Goal: Task Accomplishment & Management: Manage account settings

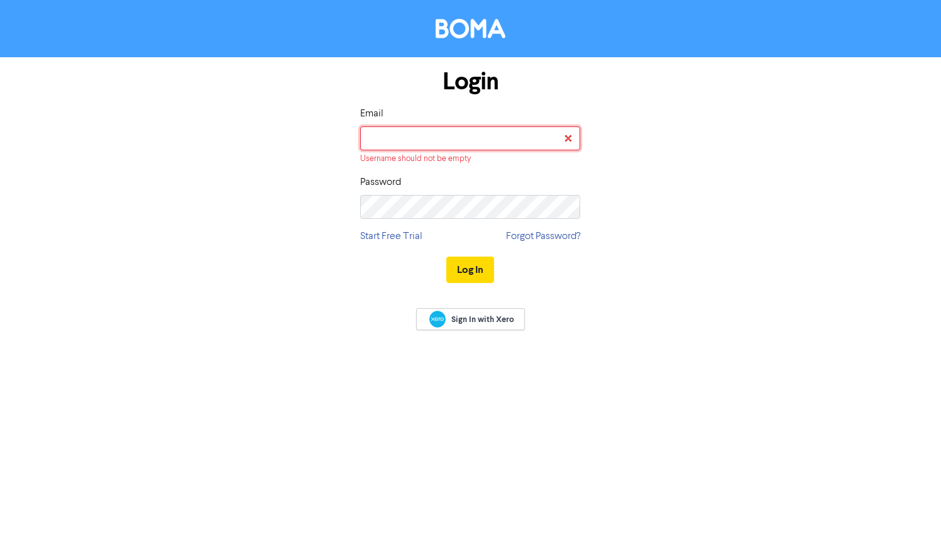
type input "[EMAIL_ADDRESS][DOMAIN_NAME]"
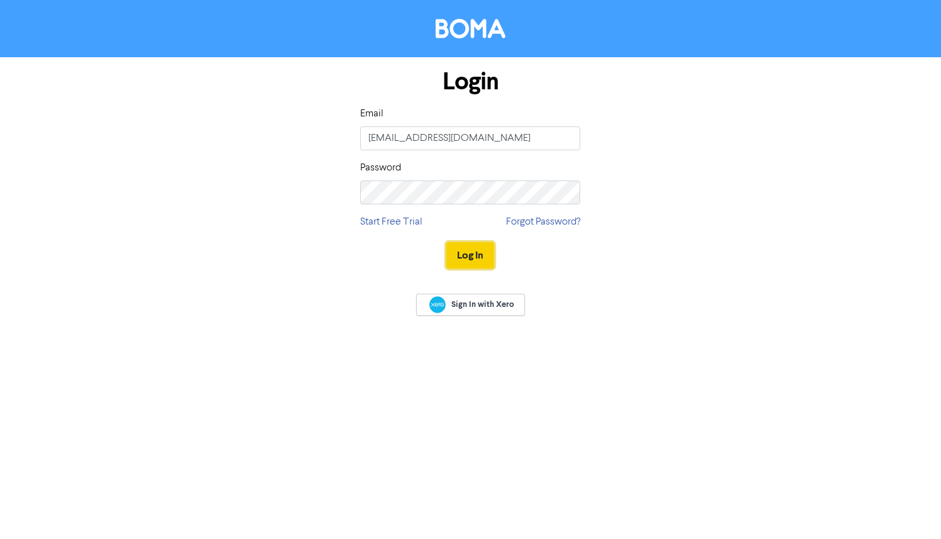
click at [464, 263] on button "Log In" at bounding box center [470, 255] width 48 height 26
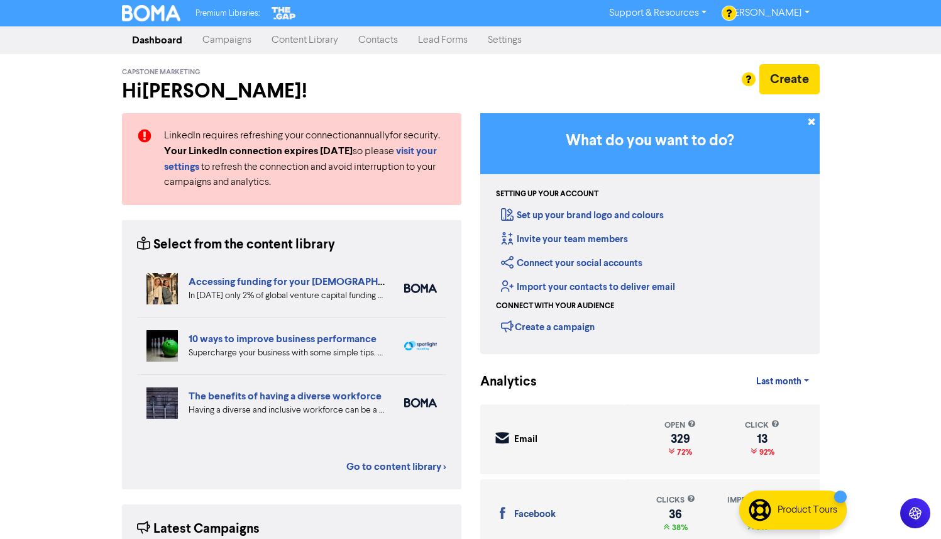
click at [291, 42] on link "Content Library" at bounding box center [305, 40] width 87 height 25
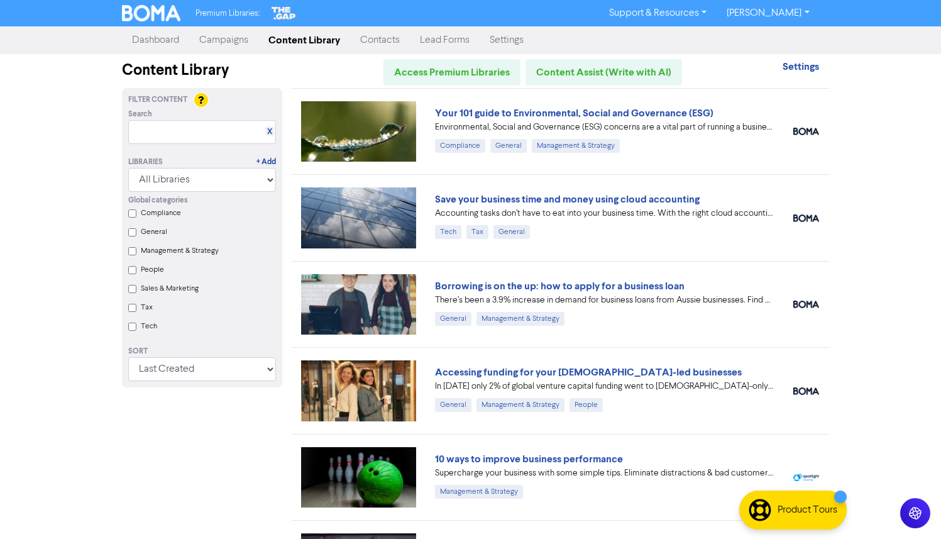
click at [216, 41] on link "Campaigns" at bounding box center [223, 40] width 69 height 25
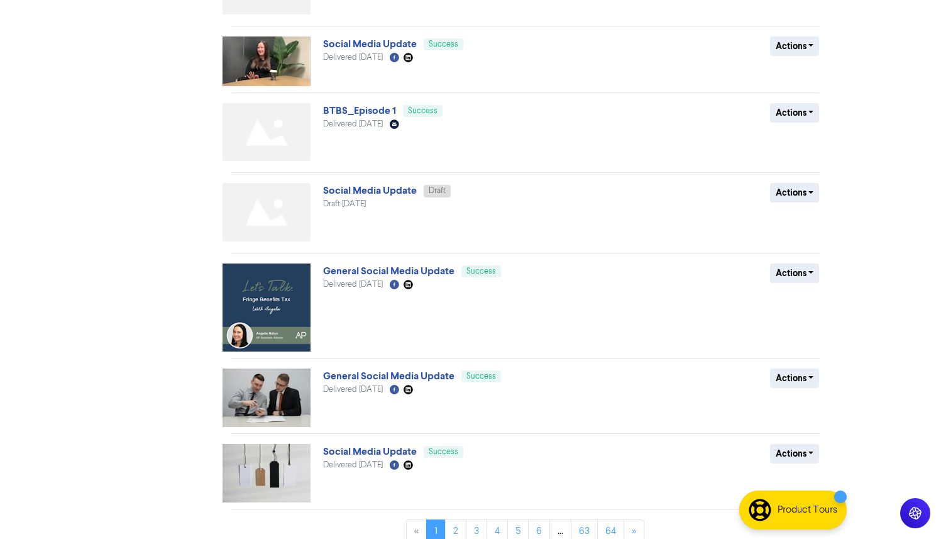
scroll to position [431, 0]
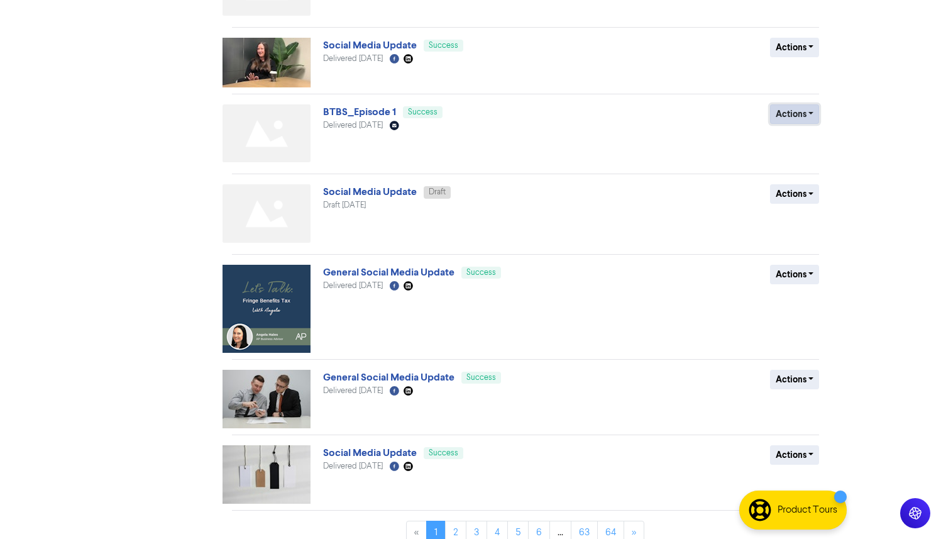
click at [800, 119] on button "Actions" at bounding box center [795, 113] width 50 height 19
click at [793, 114] on button "Actions" at bounding box center [795, 113] width 50 height 19
click at [807, 143] on button "Duplicate" at bounding box center [820, 141] width 99 height 20
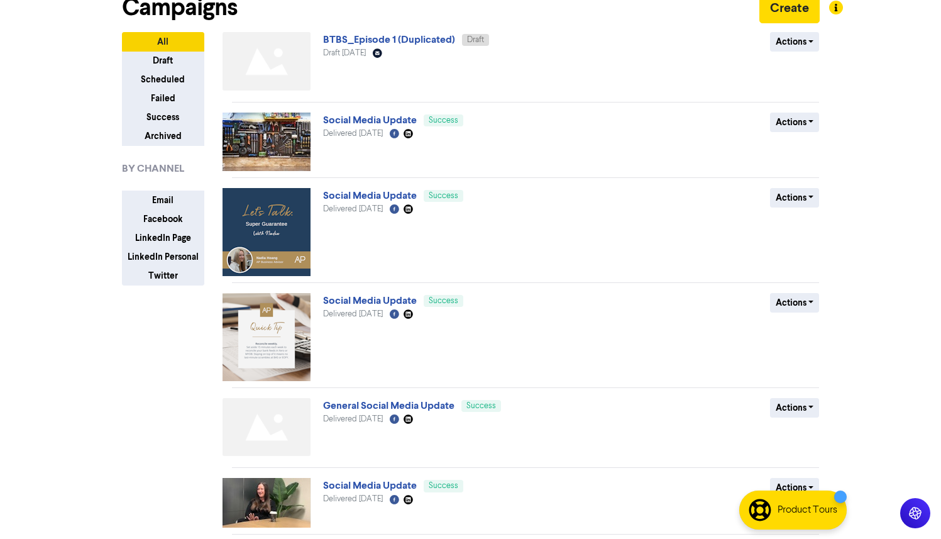
scroll to position [0, 0]
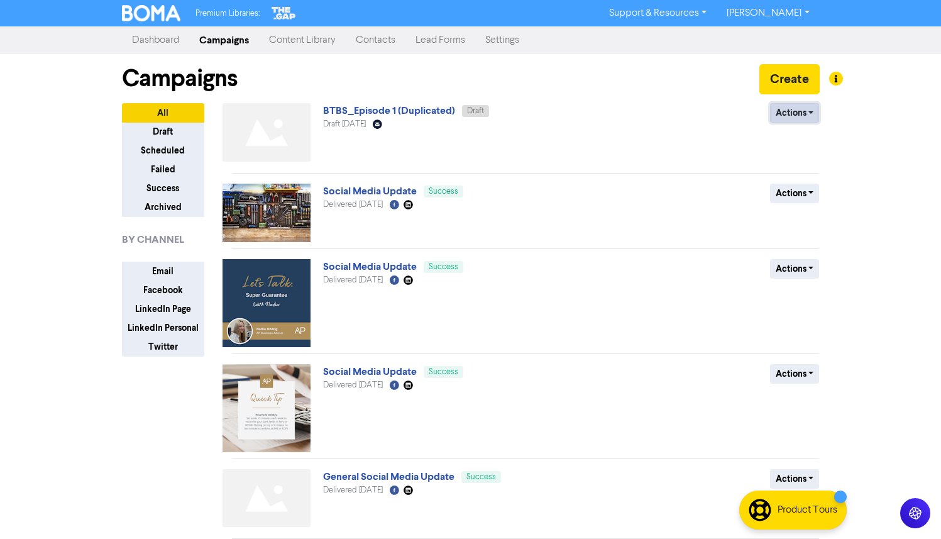
click at [807, 113] on button "Actions" at bounding box center [795, 112] width 50 height 19
click at [799, 184] on button "Rename" at bounding box center [820, 180] width 99 height 20
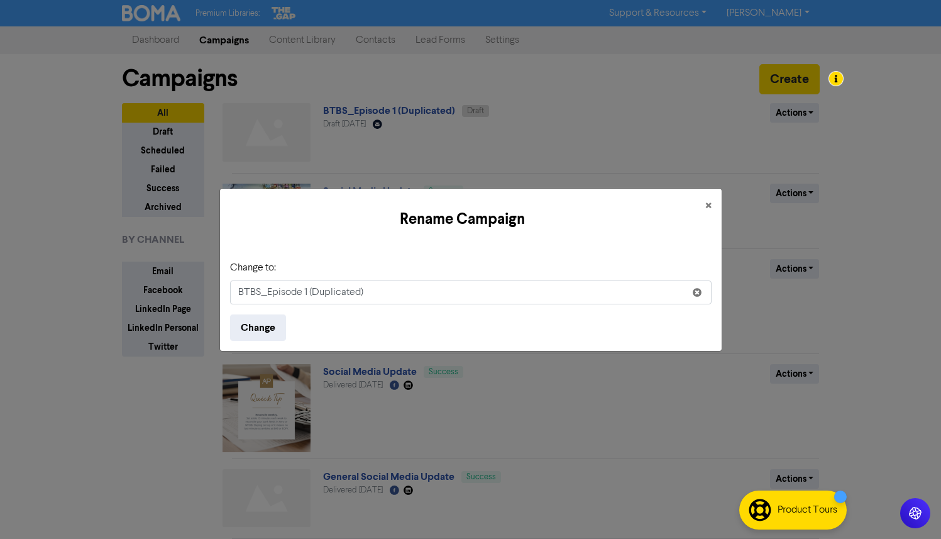
click at [363, 291] on input "BTBS_Episode 1 (Duplicated)" at bounding box center [471, 292] width 482 height 24
drag, startPoint x: 402, startPoint y: 293, endPoint x: 300, endPoint y: 294, distance: 102.5
click at [300, 294] on input "BTBS_Episode 1 (Duplicated)" at bounding box center [471, 292] width 482 height 24
type input "BTBS_Episode 2"
click at [259, 333] on button "Change" at bounding box center [258, 327] width 56 height 26
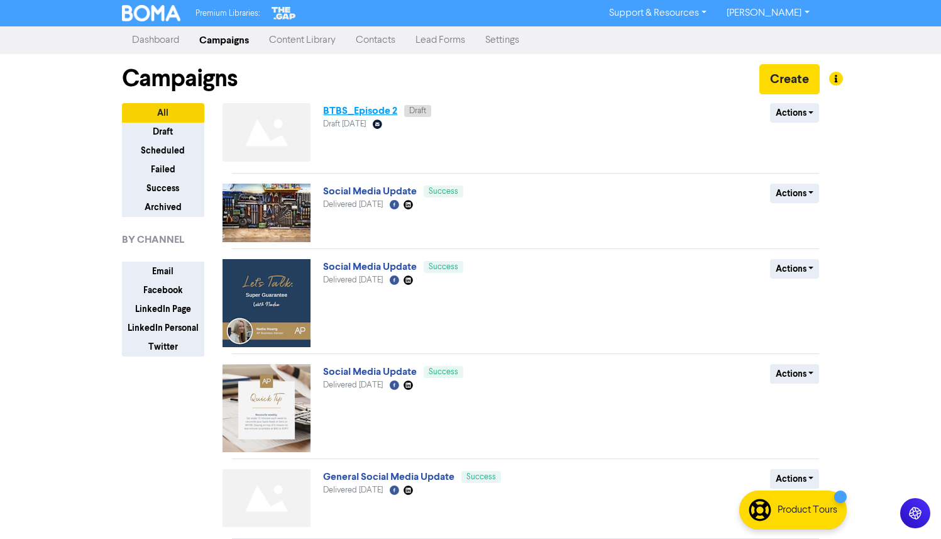
click at [350, 111] on link "BTBS_Episode 2" at bounding box center [360, 110] width 74 height 13
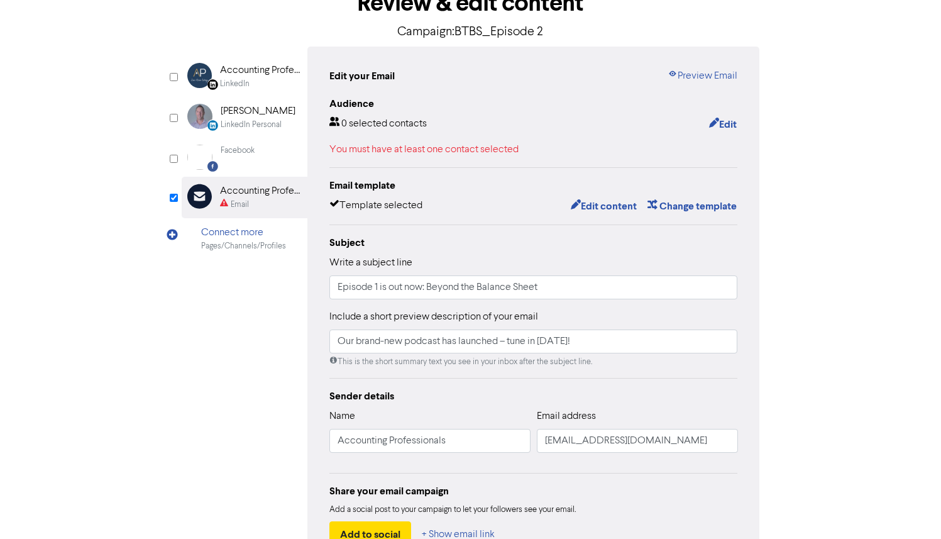
scroll to position [82, 0]
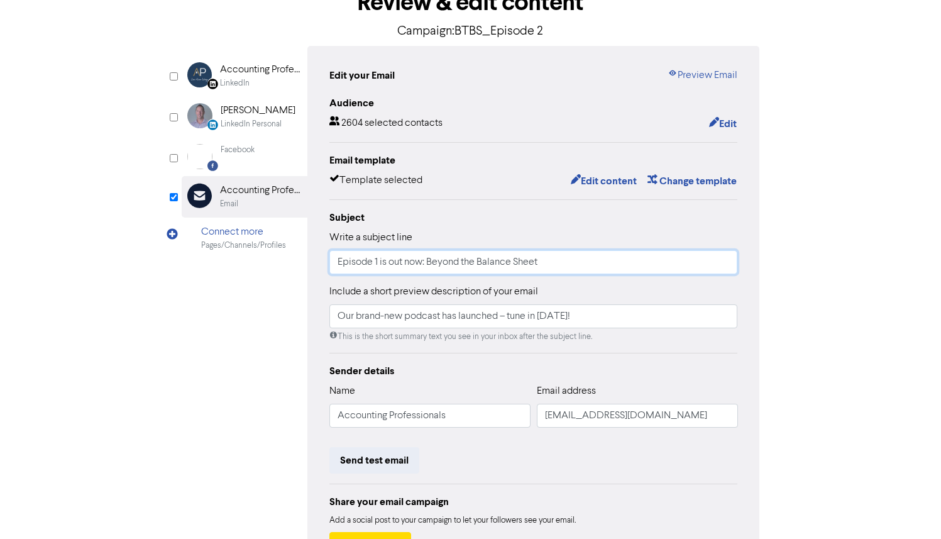
click at [375, 261] on input "Episode 1 is out now: Beyond the Balance Sheet" at bounding box center [533, 262] width 409 height 24
click at [380, 262] on input "Episode 1 is out now: Beyond the Balance Sheet" at bounding box center [533, 262] width 409 height 24
click at [482, 265] on input "Episode 2 is out now: Beyond the Balance Sheet" at bounding box center [533, 262] width 409 height 24
click at [561, 267] on input "Episode 2 is out now: Beyond the Balance Sheet" at bounding box center [533, 262] width 409 height 24
click at [392, 263] on input "Episode 2 is out now: Beyond the Balance Sheet" at bounding box center [533, 262] width 409 height 24
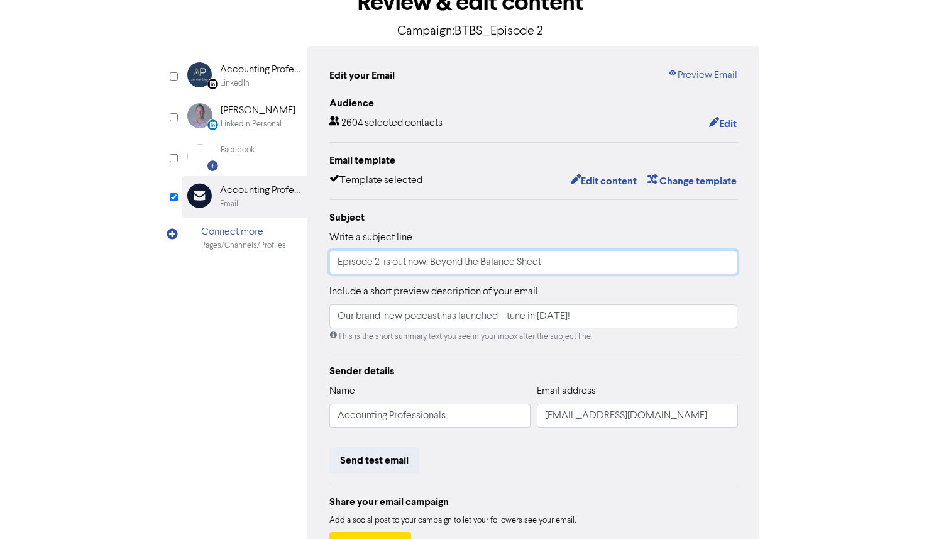
click at [382, 262] on input "Episode 2 is out now: Beyond the Balance Sheet" at bounding box center [533, 262] width 409 height 24
type input "Episode 2 is out now: Beyond the Balance Sheet"
click at [601, 312] on input "Our brand-new podcast has launched – tune in [DATE]!" at bounding box center [533, 316] width 409 height 24
click at [585, 321] on input "Our brand-new podcast has launched – tune in [DATE]!" at bounding box center [533, 316] width 409 height 24
drag, startPoint x: 585, startPoint y: 321, endPoint x: 329, endPoint y: 315, distance: 256.6
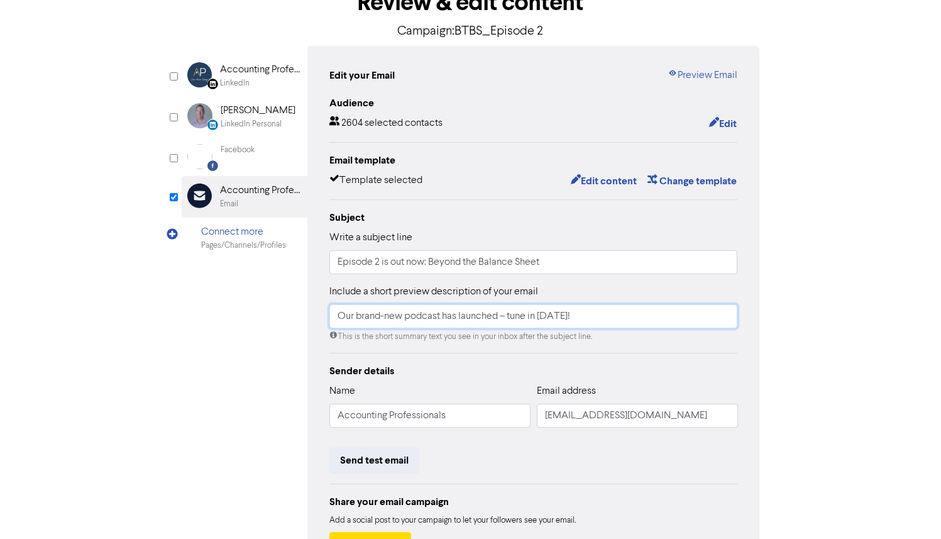
click at [328, 315] on div "Edit your Email Preview Email Audience 2604 selected contacts Edit Email templa…" at bounding box center [533, 313] width 453 height 534
click at [391, 312] on input "Watch Epsidoe" at bounding box center [533, 316] width 409 height 24
click at [407, 316] on input "Watch Epsidoe" at bounding box center [533, 316] width 409 height 24
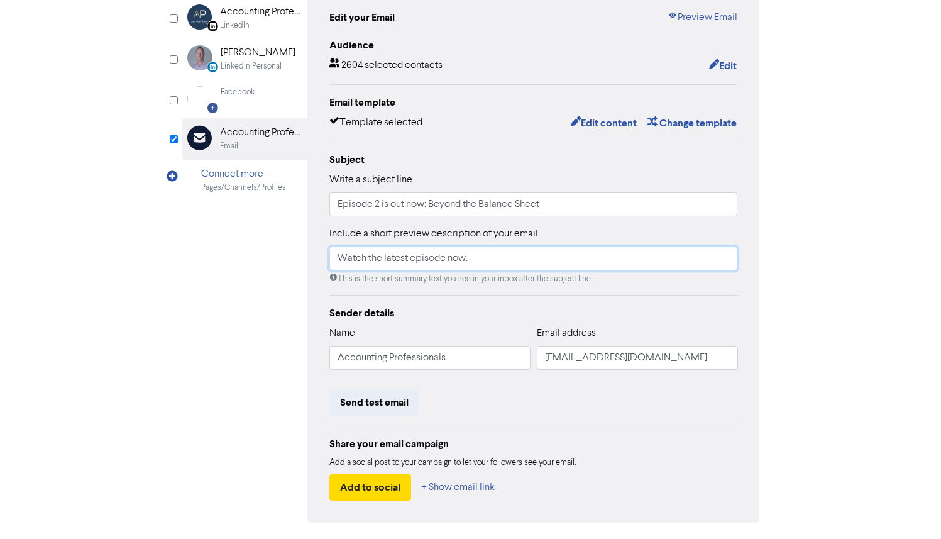
scroll to position [180, 0]
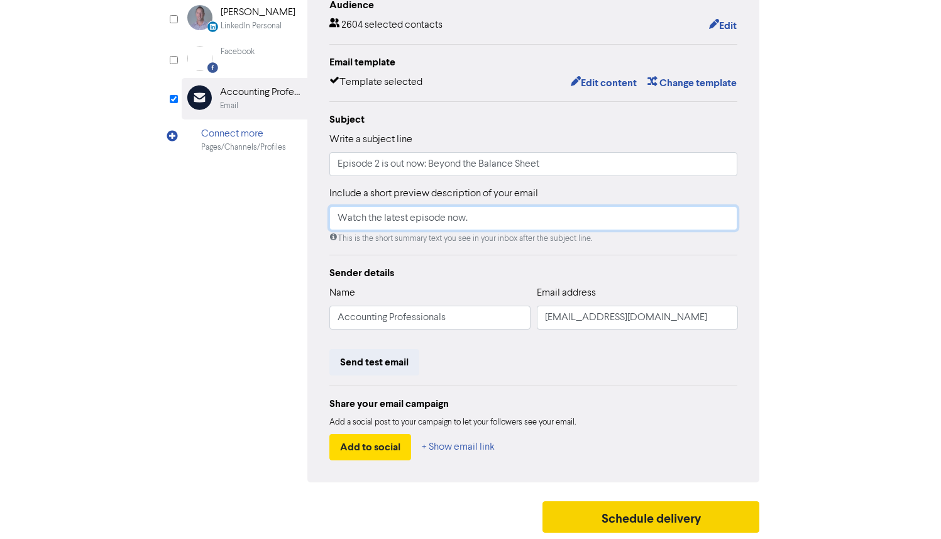
type input "Watch the latest episode now."
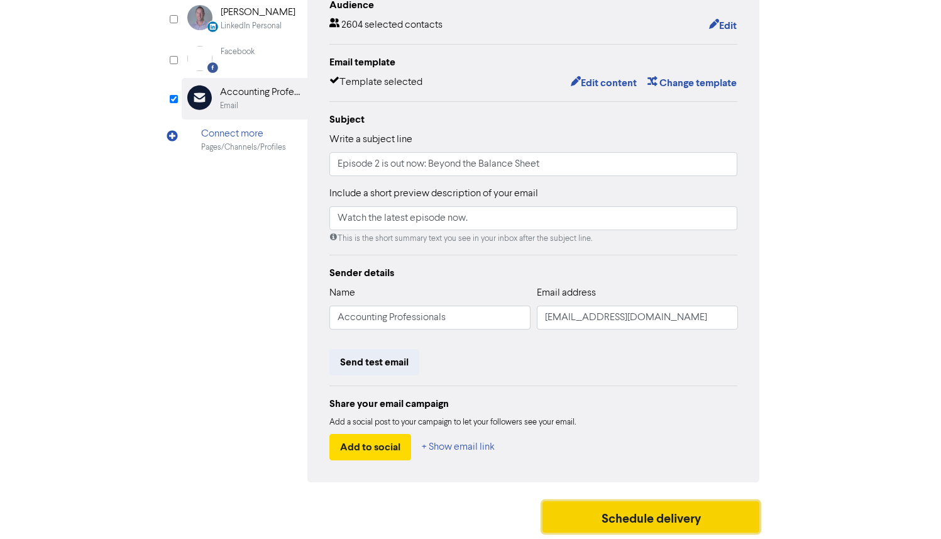
click at [605, 516] on button "Schedule delivery" at bounding box center [652, 516] width 218 height 31
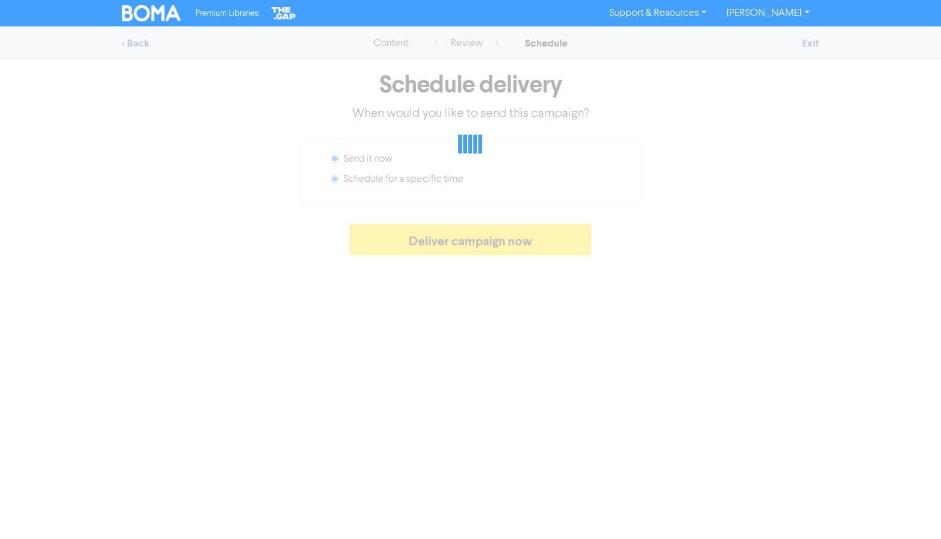
radio input "false"
radio input "true"
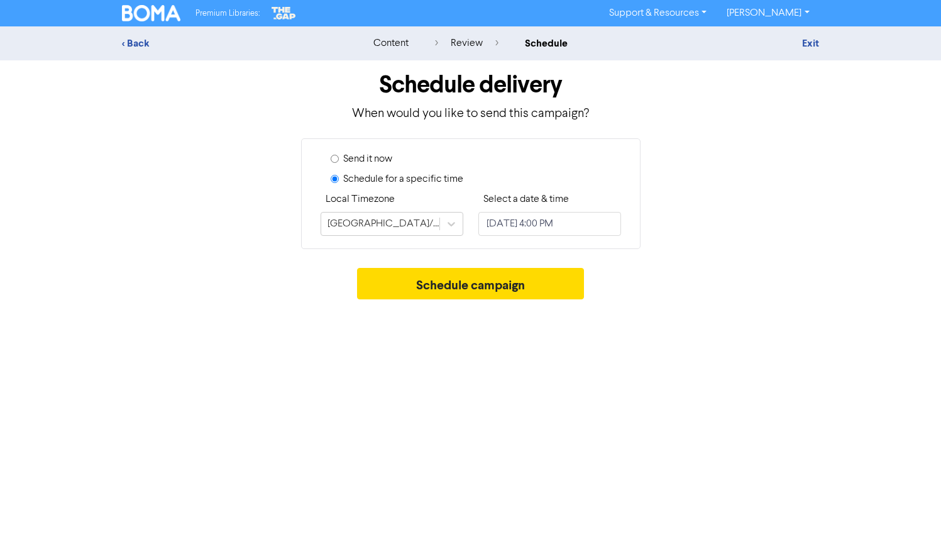
click at [333, 157] on input "Send it now" at bounding box center [335, 159] width 8 height 8
radio input "true"
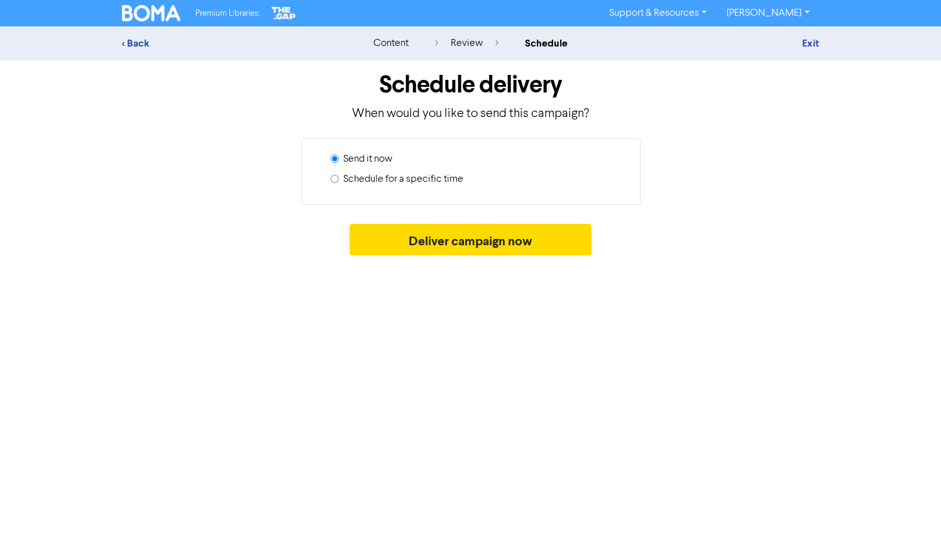
click at [335, 180] on input "Schedule for a specific time" at bounding box center [335, 179] width 8 height 8
radio input "true"
radio input "false"
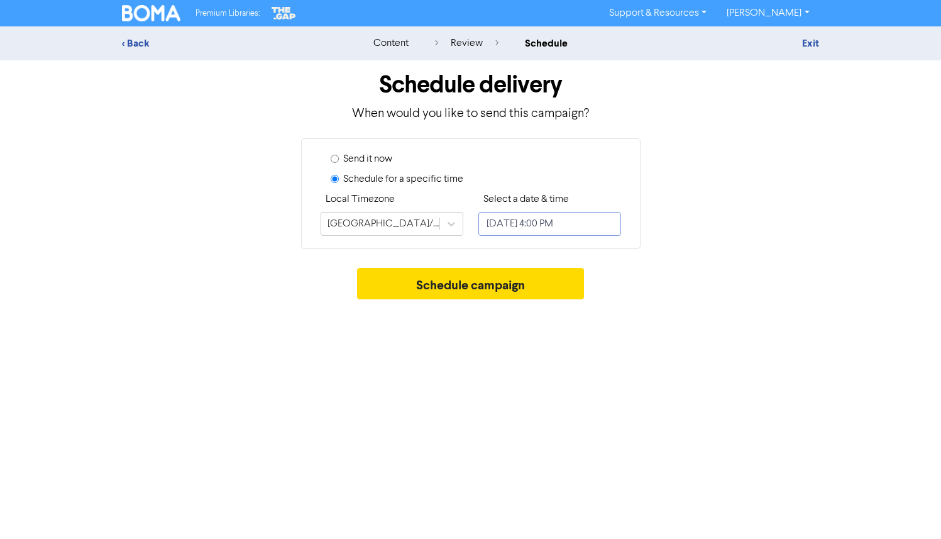
click at [519, 223] on input "[DATE] 4:00 PM" at bounding box center [550, 224] width 143 height 24
select select "9"
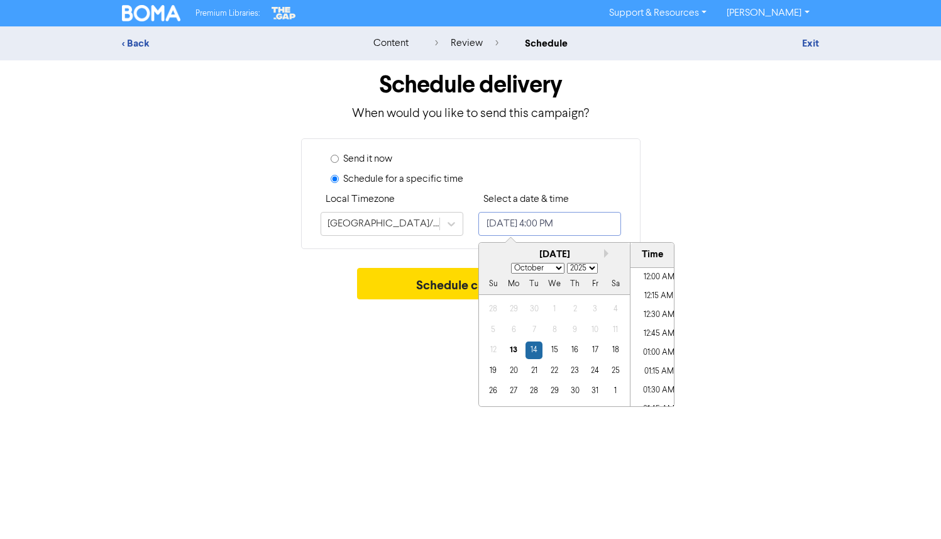
scroll to position [1148, 0]
click at [599, 183] on div "Schedule for a specific time" at bounding box center [476, 182] width 291 height 20
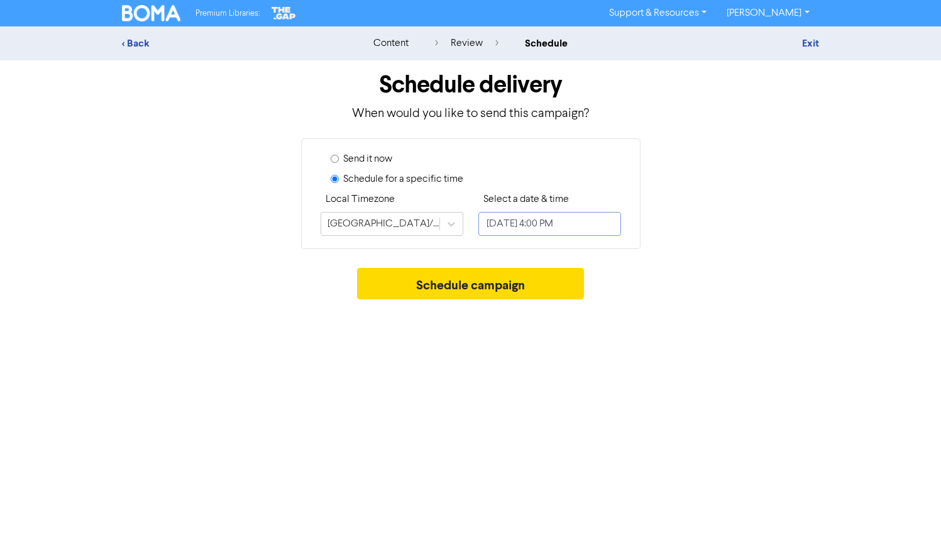
click at [547, 228] on input "[DATE] 4:00 PM" at bounding box center [550, 224] width 143 height 24
select select "9"
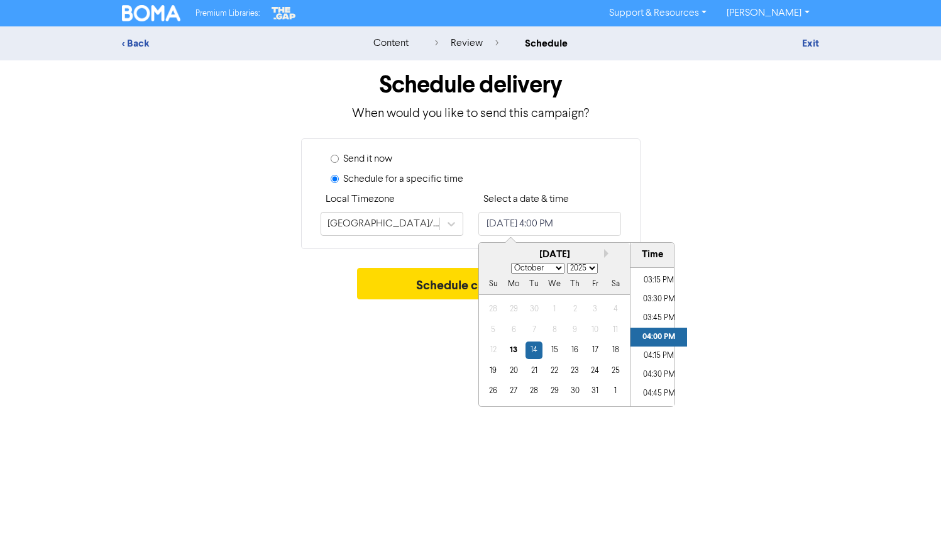
click at [517, 172] on div "Schedule for a specific time" at bounding box center [476, 182] width 291 height 20
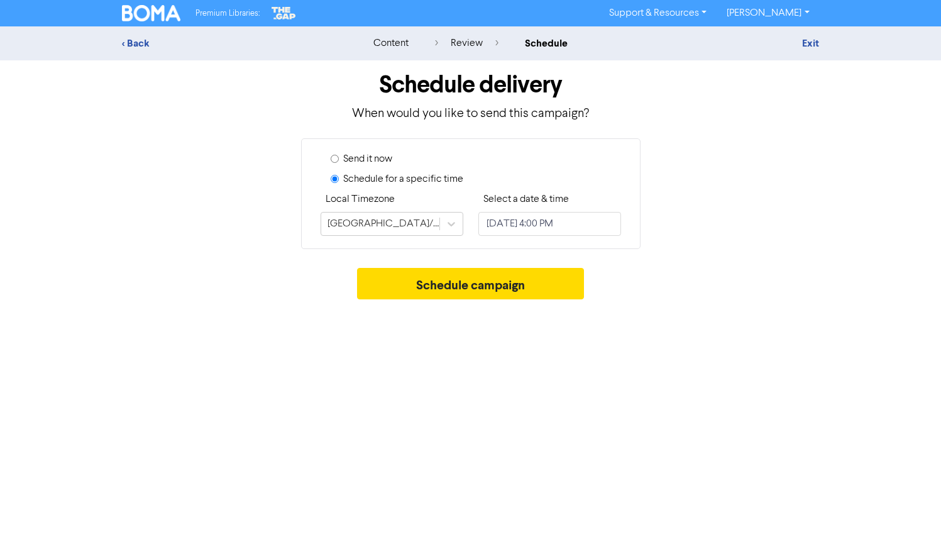
click at [462, 43] on div "review" at bounding box center [467, 43] width 64 height 15
click at [148, 42] on div "< Back" at bounding box center [232, 43] width 220 height 15
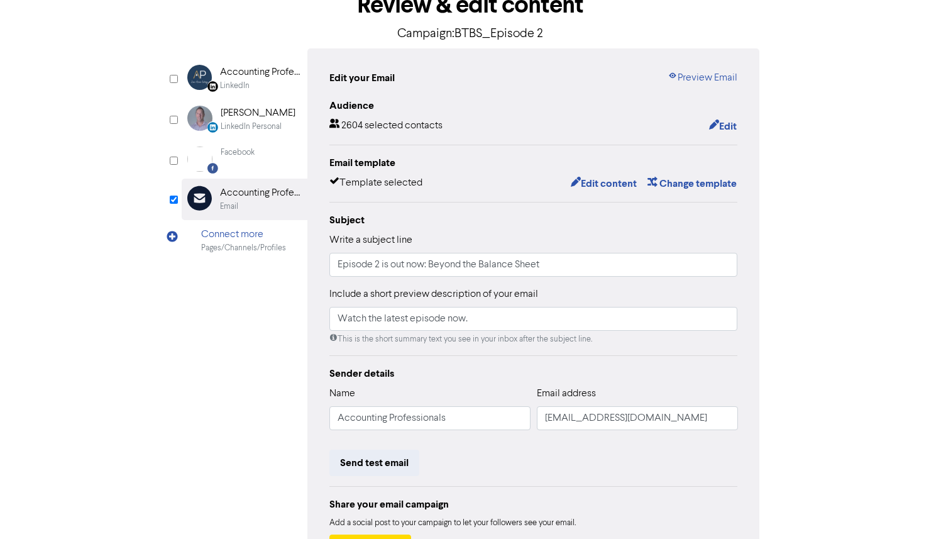
scroll to position [70, 0]
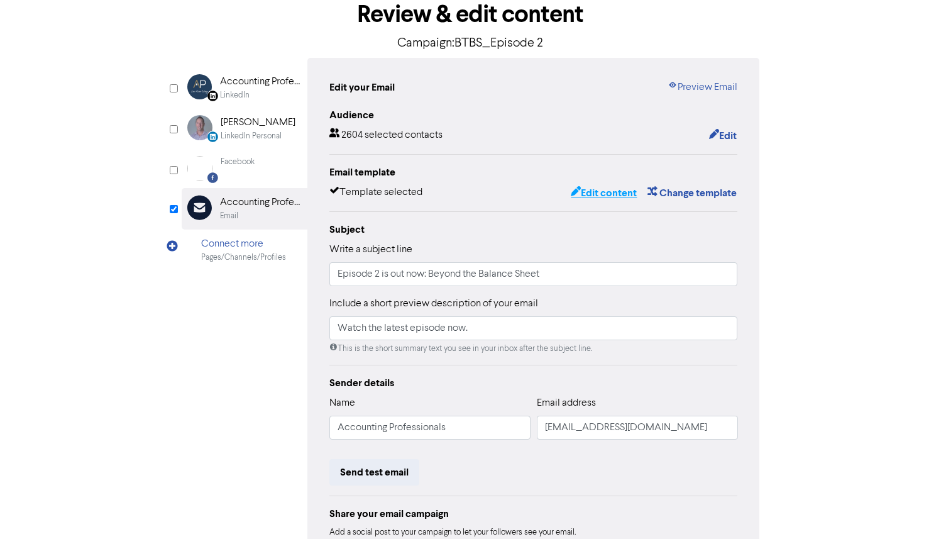
click at [620, 192] on button "Edit content" at bounding box center [603, 193] width 67 height 16
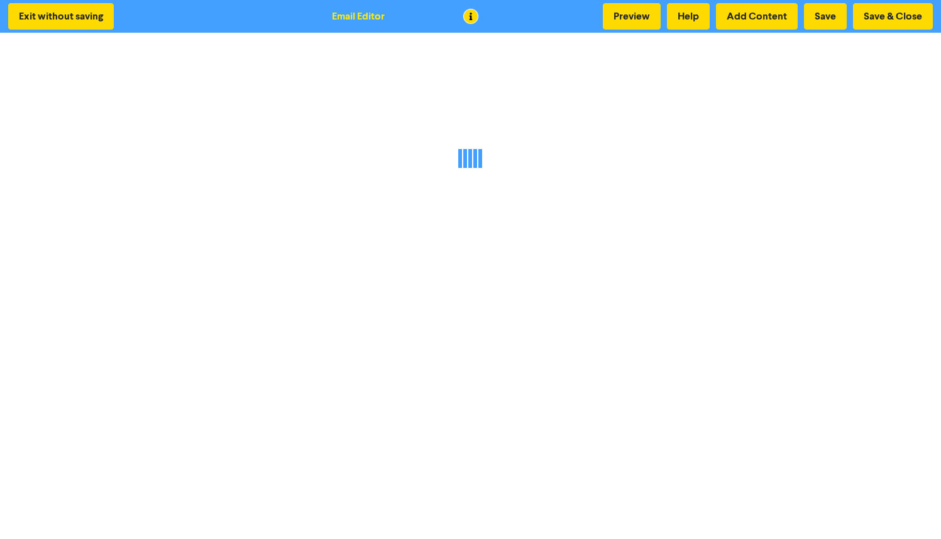
click at [526, 131] on div at bounding box center [470, 158] width 941 height 145
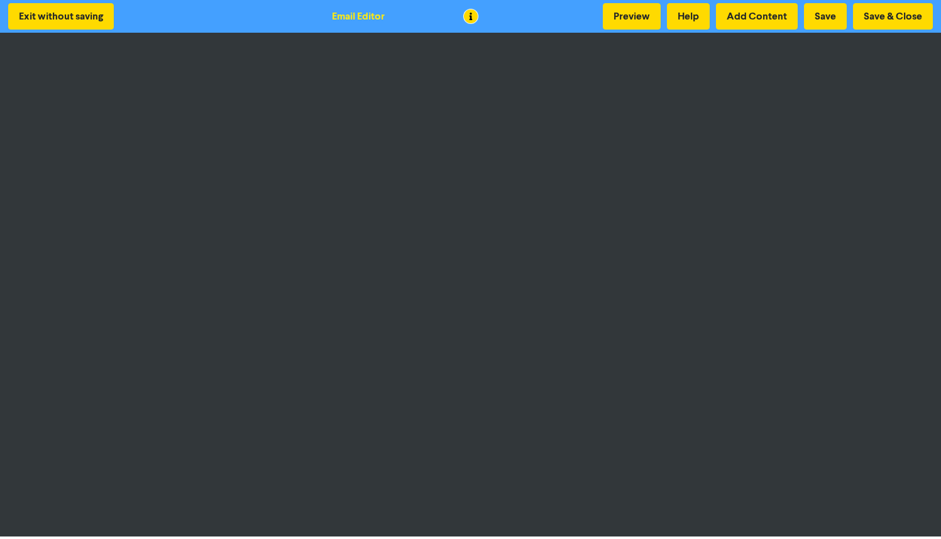
click at [317, 151] on div at bounding box center [470, 269] width 941 height 539
click at [809, 14] on button "Save" at bounding box center [825, 16] width 43 height 26
click at [822, 18] on button "Save" at bounding box center [825, 16] width 43 height 26
click at [821, 18] on button "Save" at bounding box center [825, 16] width 43 height 26
click at [905, 13] on button "Save & Close" at bounding box center [893, 16] width 80 height 26
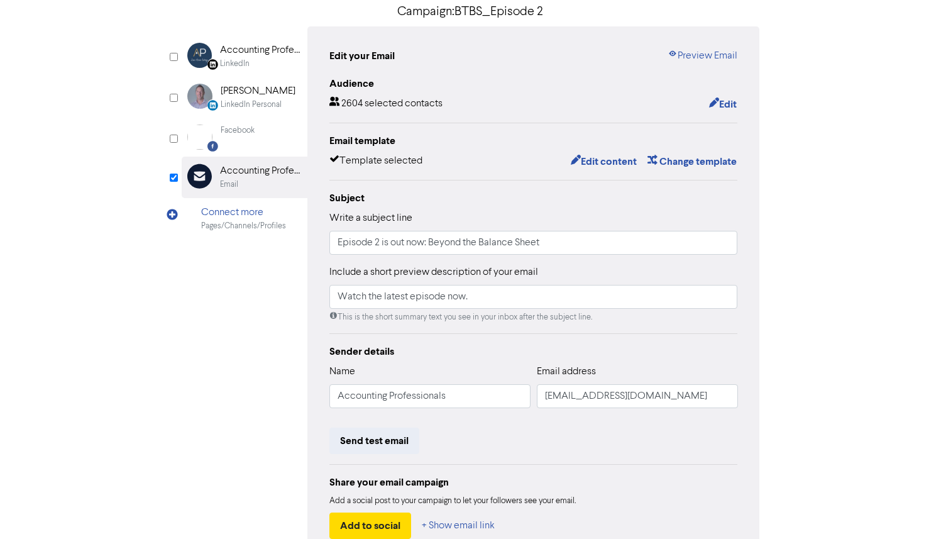
scroll to position [101, 0]
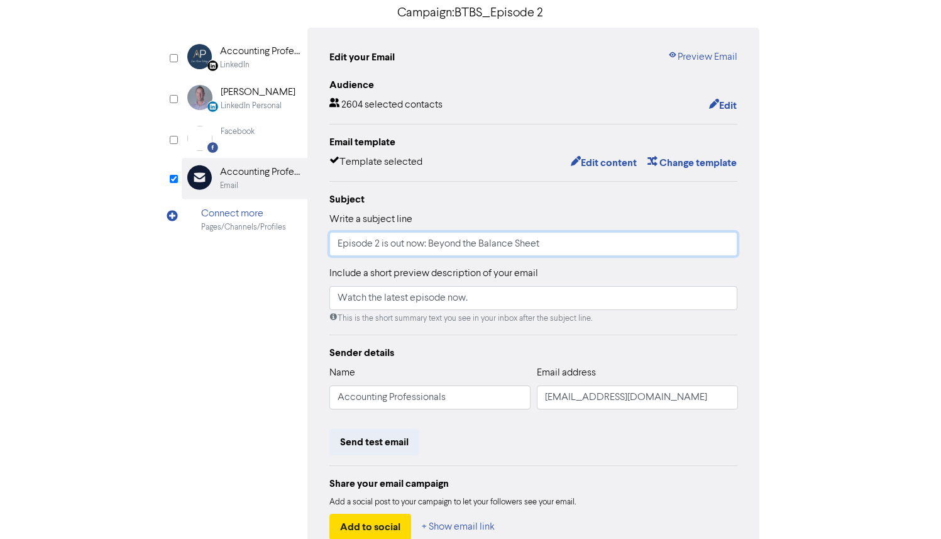
click at [542, 235] on input "Episode 2 is out now: Beyond the Balance Sheet" at bounding box center [533, 244] width 409 height 24
click at [507, 298] on input "Watch the latest episode now." at bounding box center [533, 298] width 409 height 24
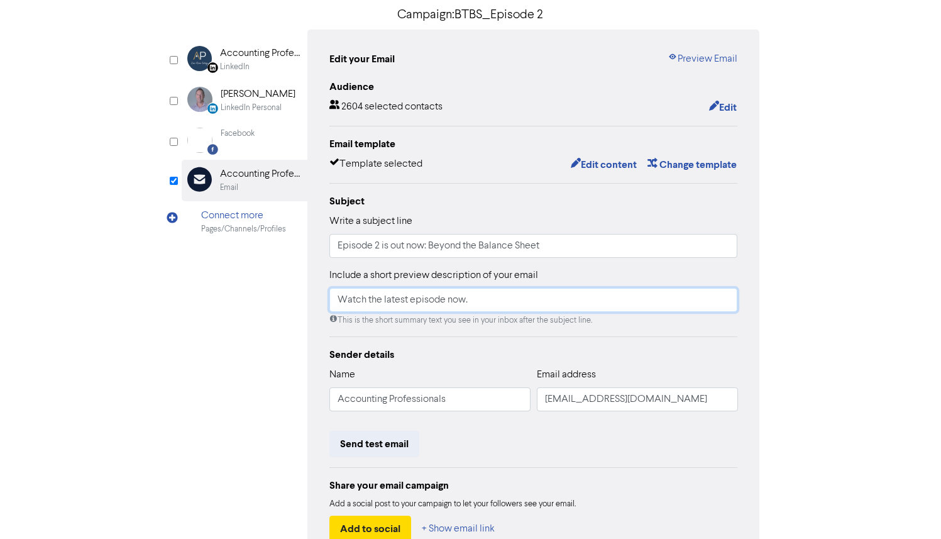
scroll to position [180, 0]
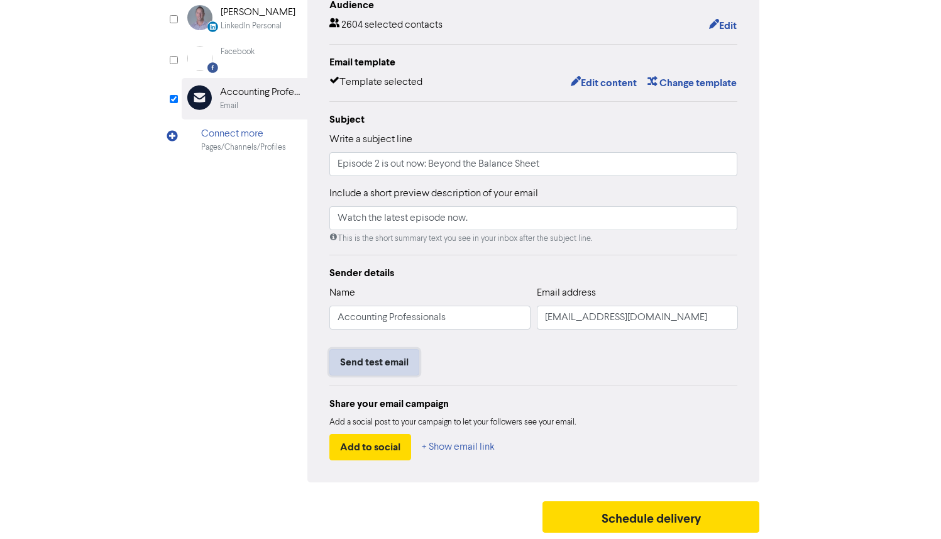
click at [385, 364] on button "Send test email" at bounding box center [374, 362] width 90 height 26
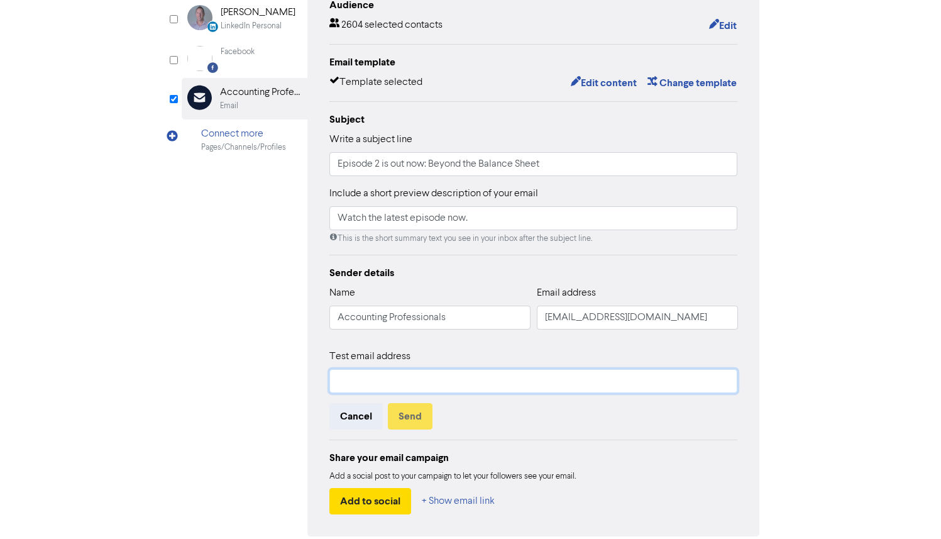
click at [429, 379] on input "text" at bounding box center [533, 381] width 409 height 24
type input "[EMAIL_ADDRESS][DOMAIN_NAME]"
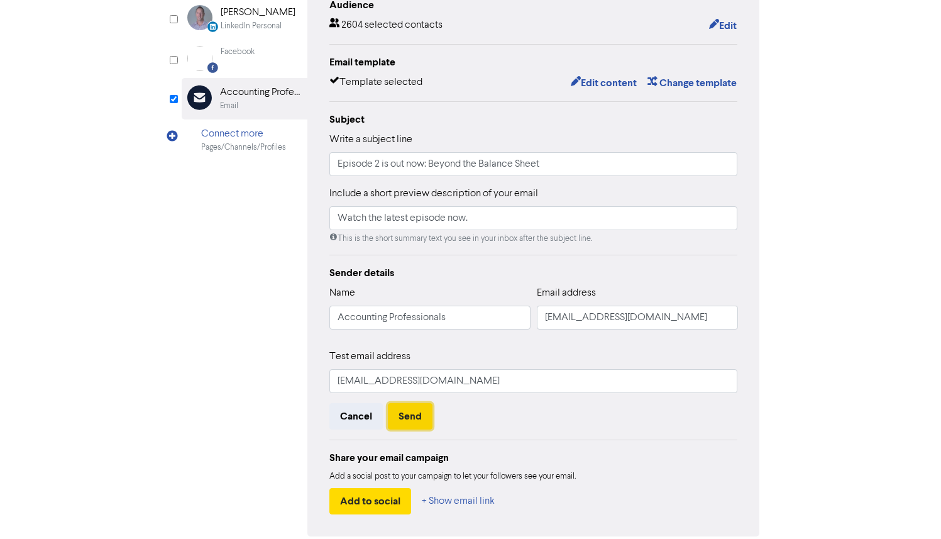
click at [422, 416] on button "Send" at bounding box center [410, 416] width 45 height 26
